Goal: Task Accomplishment & Management: Use online tool/utility

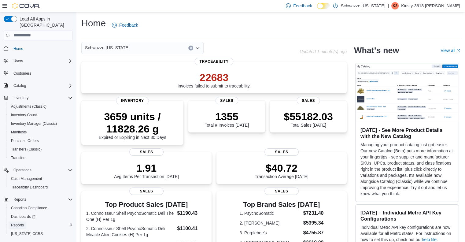
click at [19, 223] on span "Reports" at bounding box center [17, 225] width 13 height 5
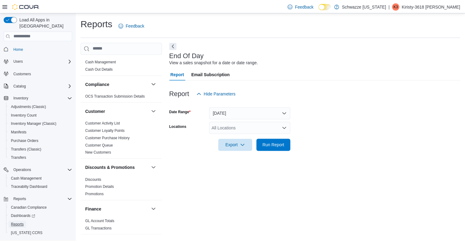
scroll to position [13, 0]
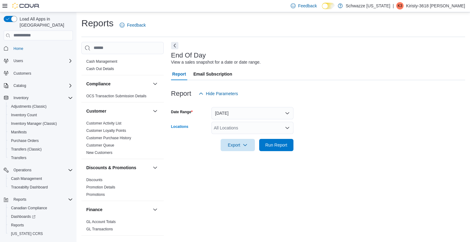
click at [239, 124] on div "All Locations" at bounding box center [252, 128] width 82 height 12
type input "**"
click at [240, 139] on span "RGO18 Carlsbad" at bounding box center [247, 138] width 33 height 6
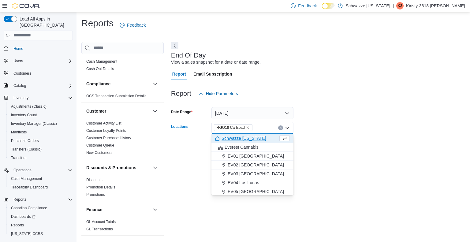
click at [317, 156] on div at bounding box center [318, 154] width 294 height 7
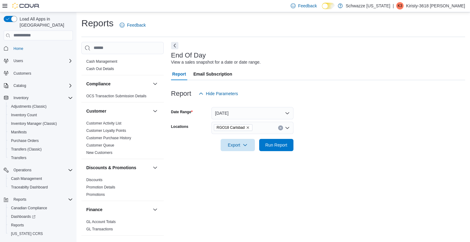
click at [262, 138] on div at bounding box center [318, 136] width 294 height 5
click at [264, 141] on span "Run Report" at bounding box center [276, 145] width 27 height 12
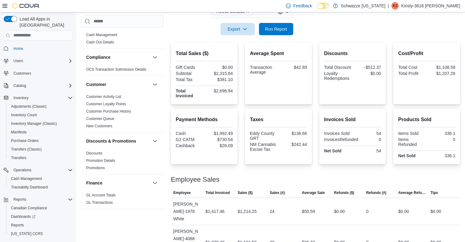
scroll to position [116, 0]
